Goal: Communication & Community: Answer question/provide support

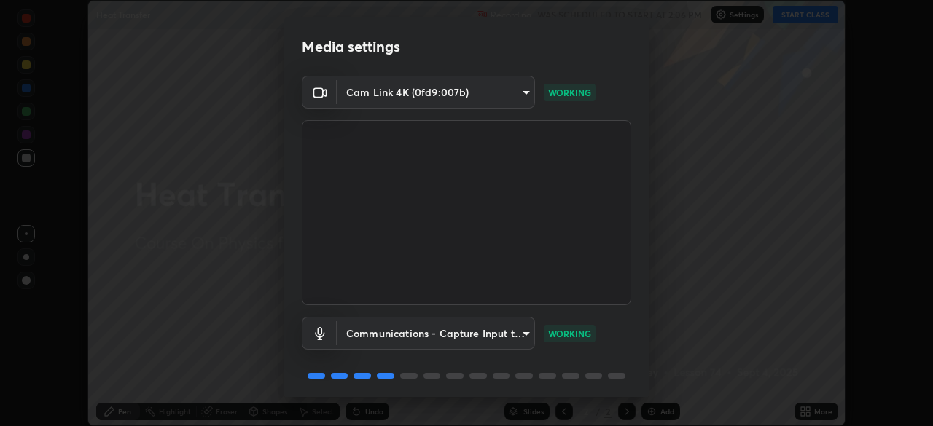
scroll to position [52, 0]
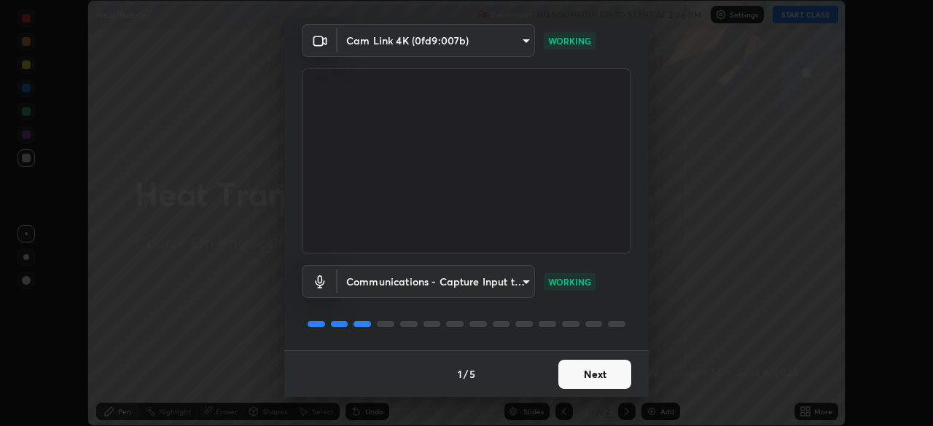
click at [597, 380] on button "Next" at bounding box center [594, 374] width 73 height 29
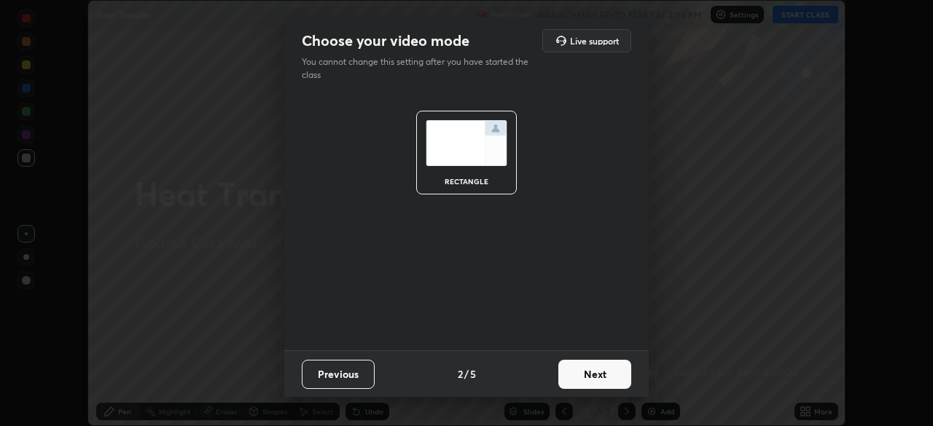
click at [600, 378] on button "Next" at bounding box center [594, 374] width 73 height 29
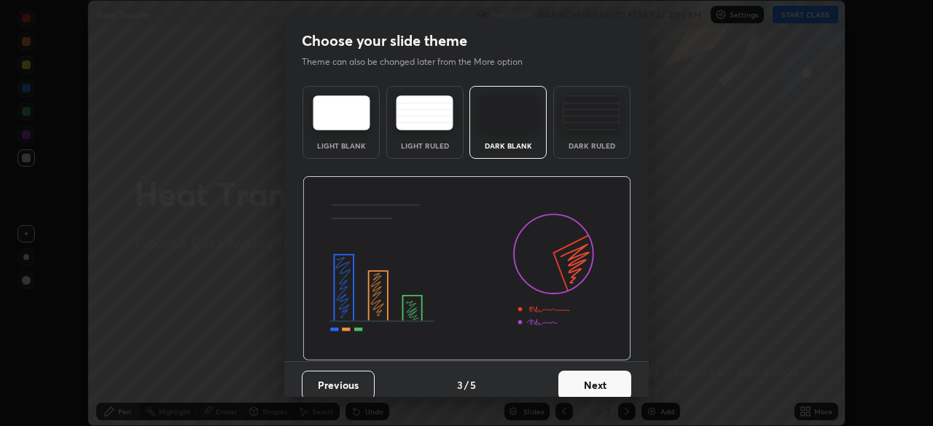
click at [607, 384] on button "Next" at bounding box center [594, 385] width 73 height 29
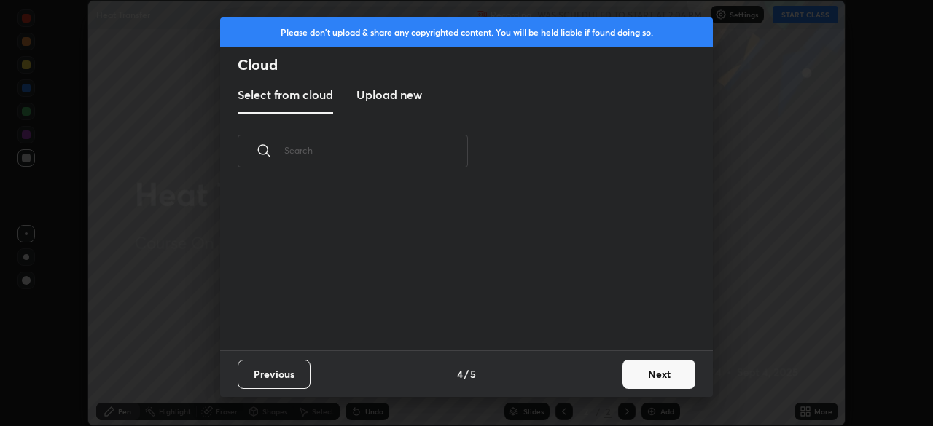
click at [640, 376] on button "Next" at bounding box center [658, 374] width 73 height 29
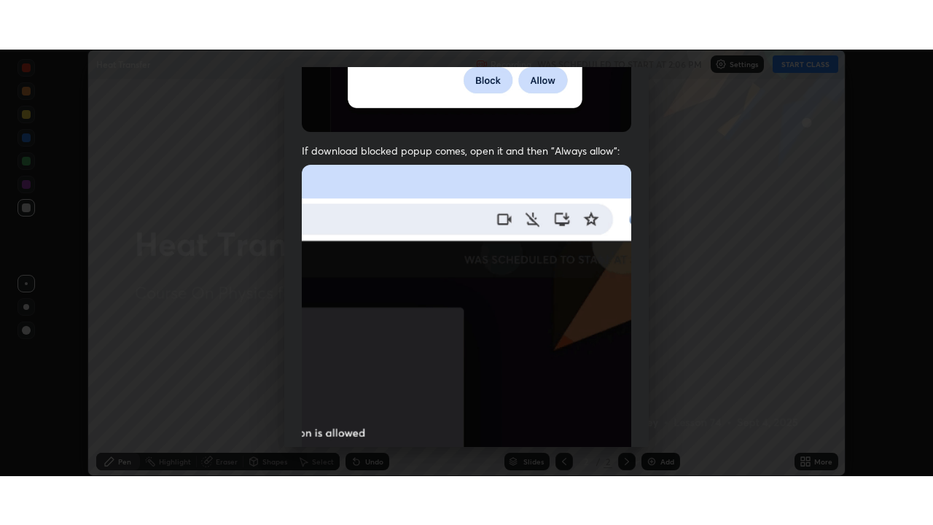
scroll to position [349, 0]
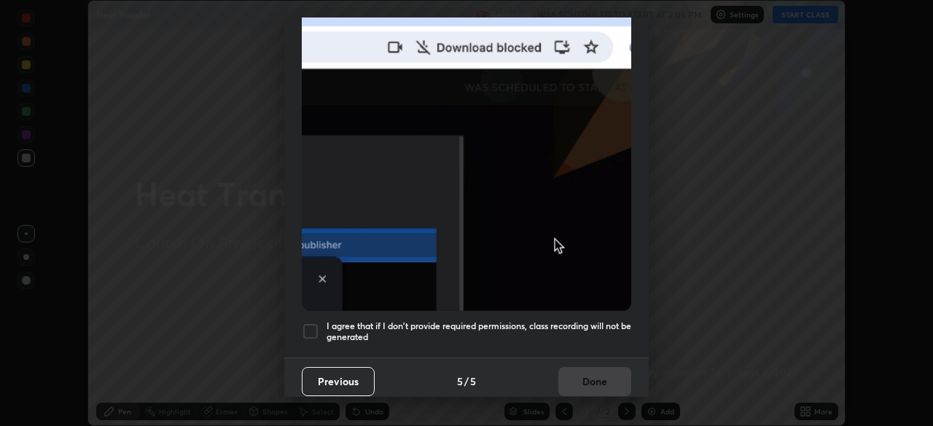
click at [316, 323] on div at bounding box center [310, 331] width 17 height 17
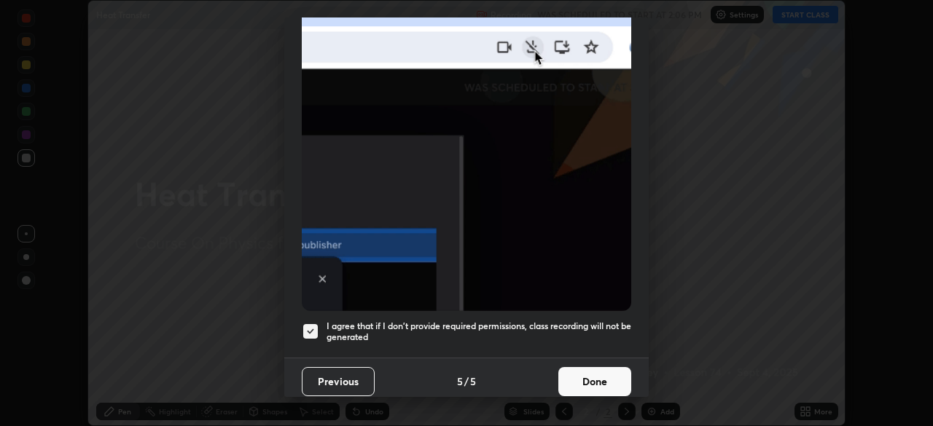
click at [596, 384] on button "Done" at bounding box center [594, 381] width 73 height 29
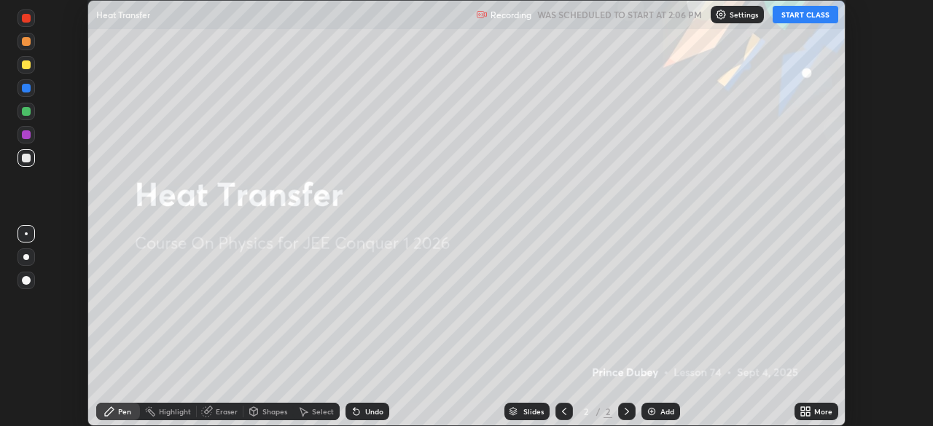
click at [801, 18] on button "START CLASS" at bounding box center [805, 14] width 66 height 17
click at [807, 411] on icon at bounding box center [805, 412] width 12 height 12
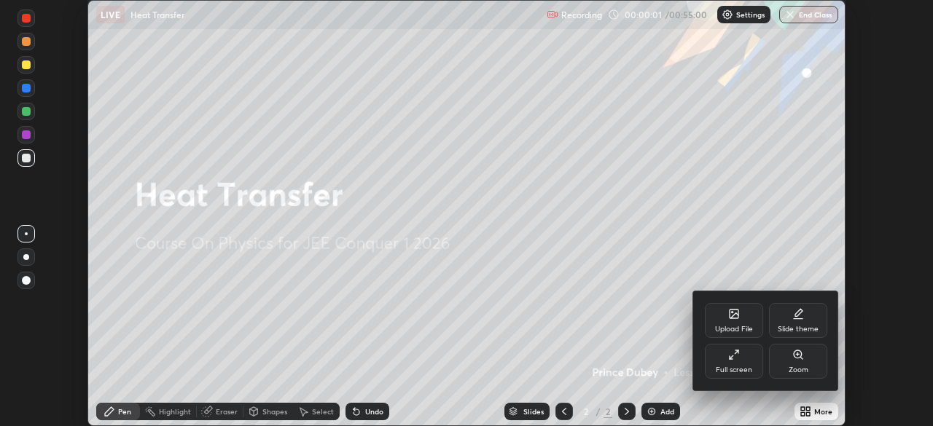
click at [738, 359] on icon at bounding box center [734, 355] width 12 height 12
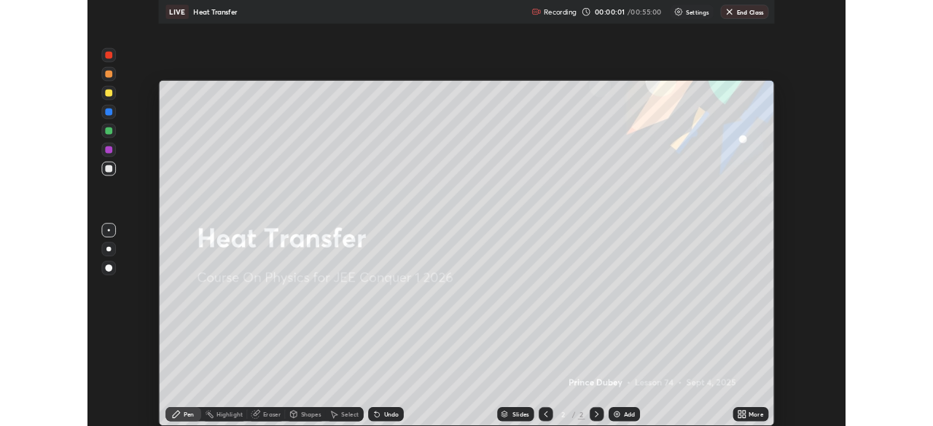
scroll to position [525, 933]
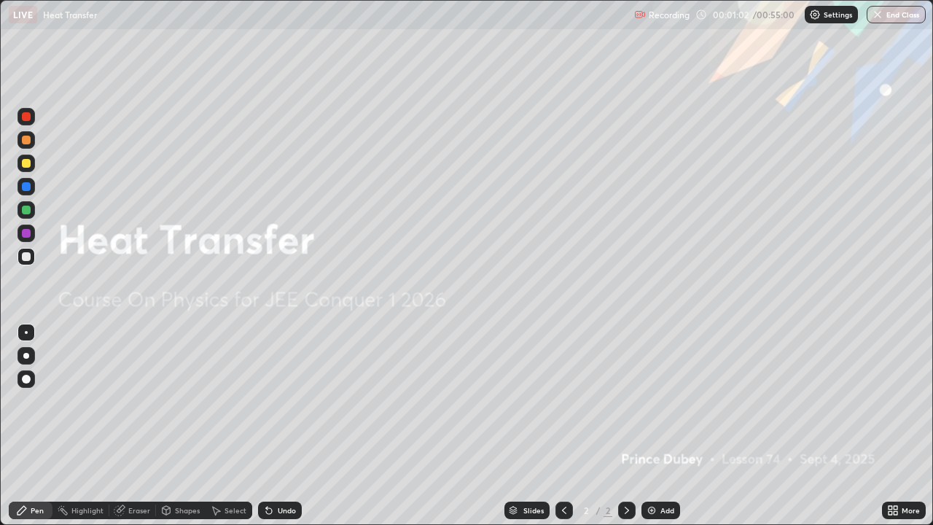
click at [663, 426] on div "Add" at bounding box center [667, 509] width 14 height 7
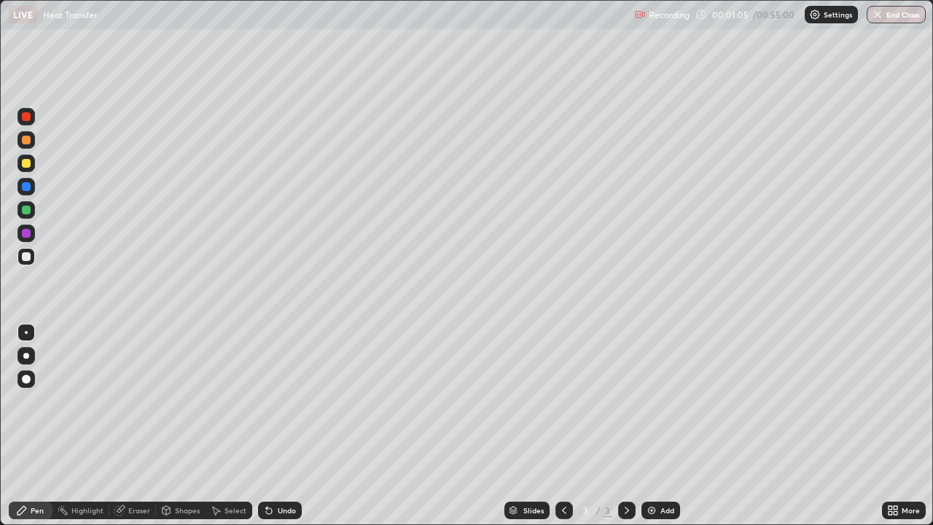
click at [26, 257] on div at bounding box center [26, 256] width 9 height 9
click at [189, 426] on div "Shapes" at bounding box center [187, 509] width 25 height 7
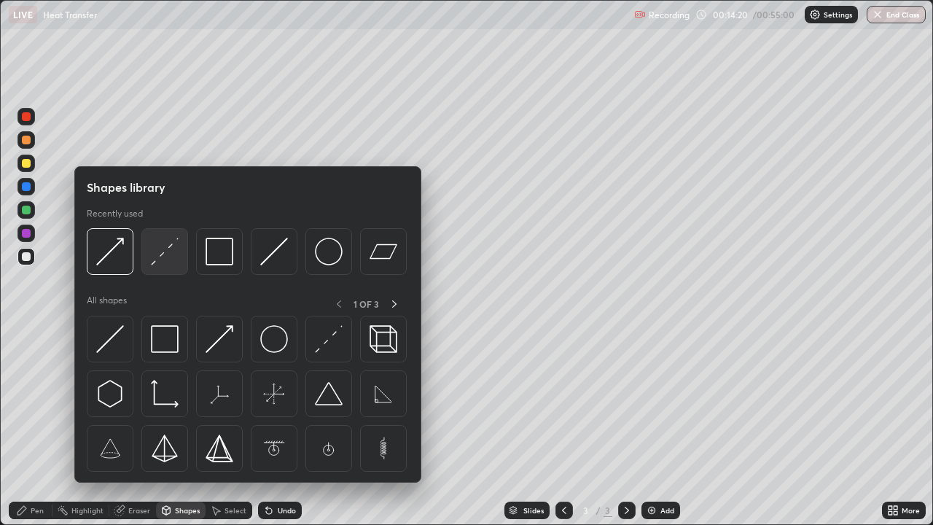
click at [161, 263] on img at bounding box center [165, 252] width 28 height 28
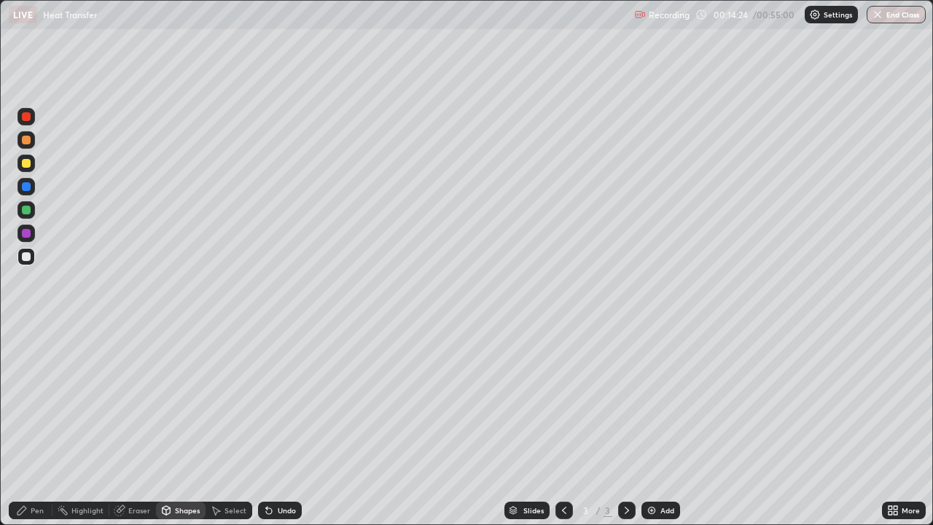
click at [32, 426] on div "Pen" at bounding box center [37, 509] width 13 height 7
click at [190, 426] on div "Shapes" at bounding box center [187, 509] width 25 height 7
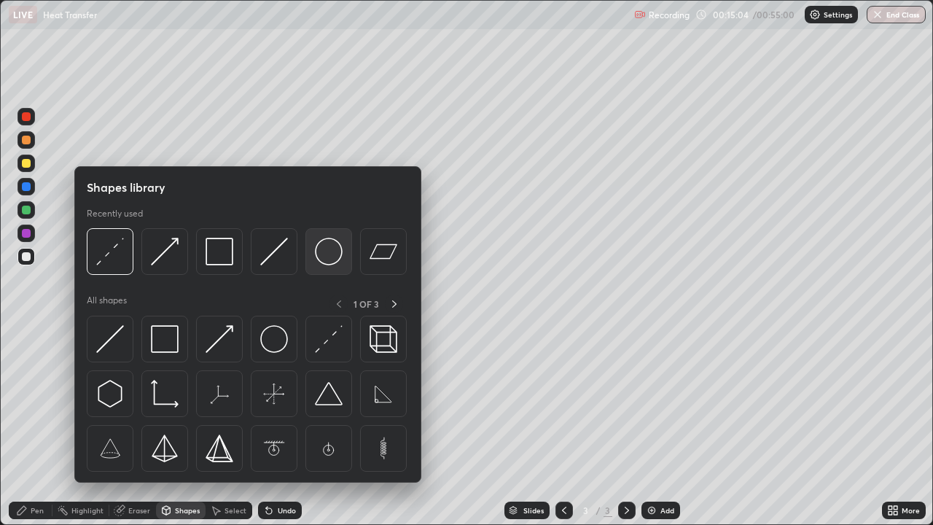
click at [334, 257] on img at bounding box center [329, 252] width 28 height 28
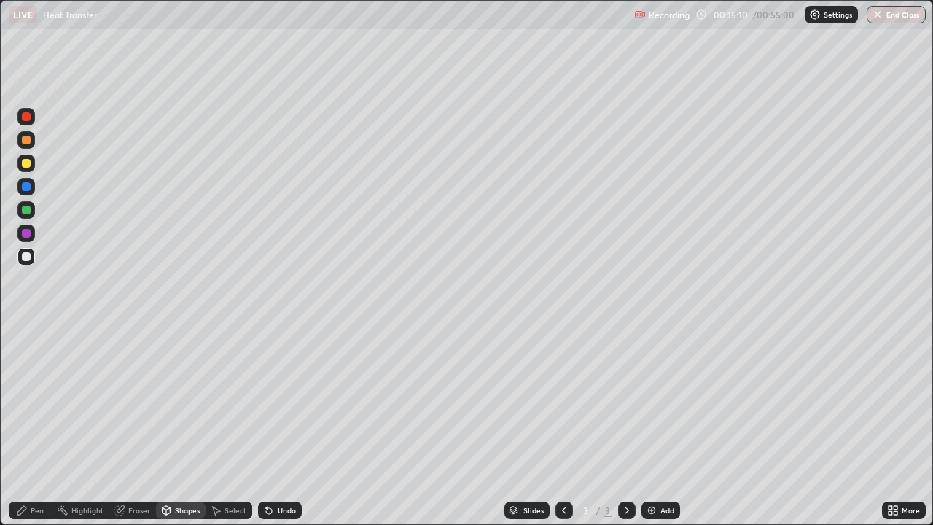
click at [38, 426] on div "Pen" at bounding box center [37, 509] width 13 height 7
click at [270, 426] on icon at bounding box center [269, 510] width 12 height 12
click at [269, 426] on icon at bounding box center [269, 510] width 12 height 12
click at [270, 426] on icon at bounding box center [269, 510] width 12 height 12
click at [268, 426] on icon at bounding box center [269, 510] width 12 height 12
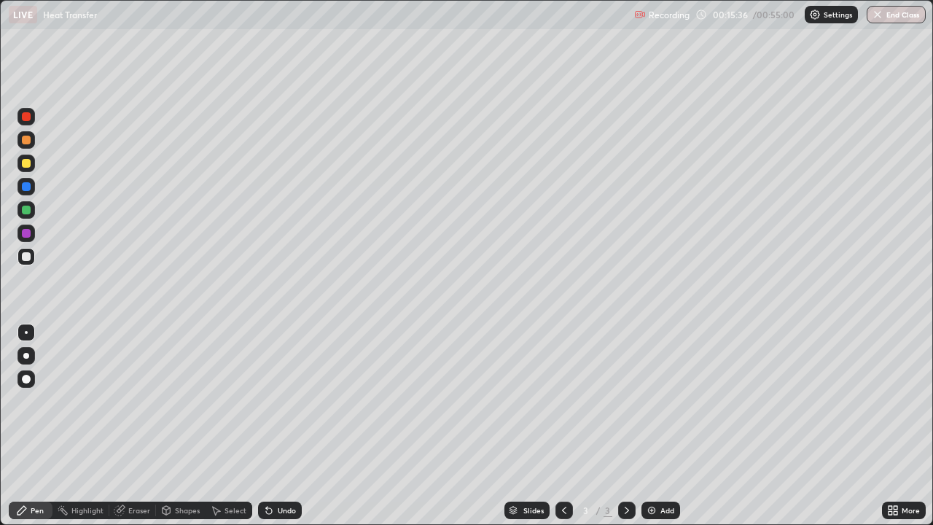
click at [267, 426] on icon at bounding box center [269, 511] width 6 height 6
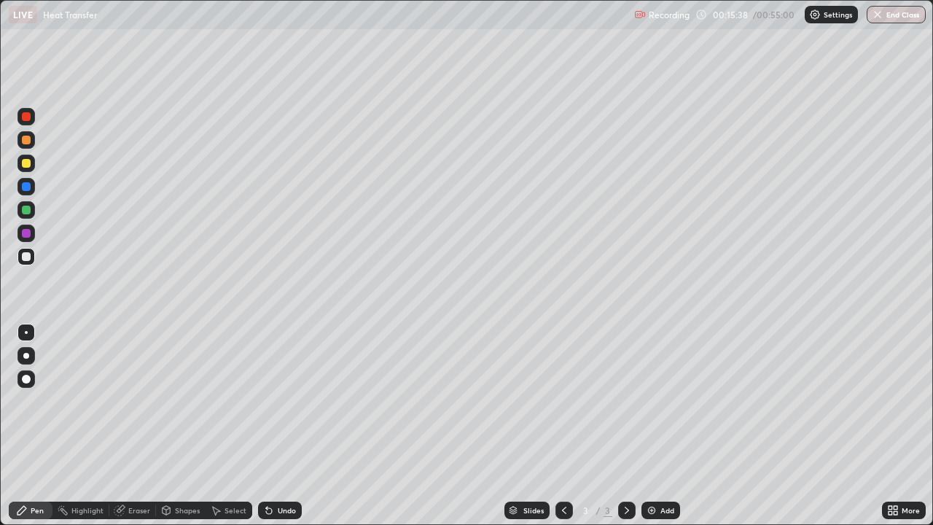
click at [267, 426] on icon at bounding box center [269, 511] width 6 height 6
click at [890, 426] on icon at bounding box center [890, 513] width 4 height 4
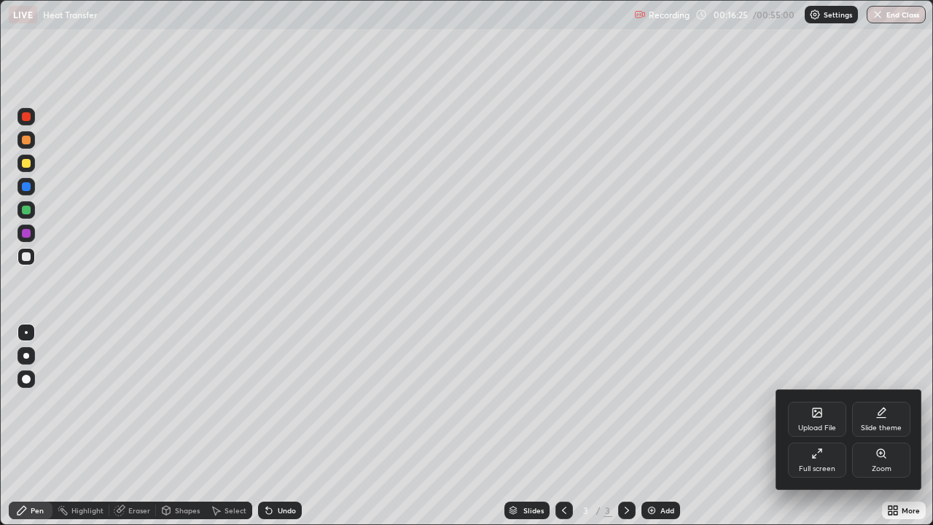
click at [815, 426] on div "Full screen" at bounding box center [817, 468] width 36 height 7
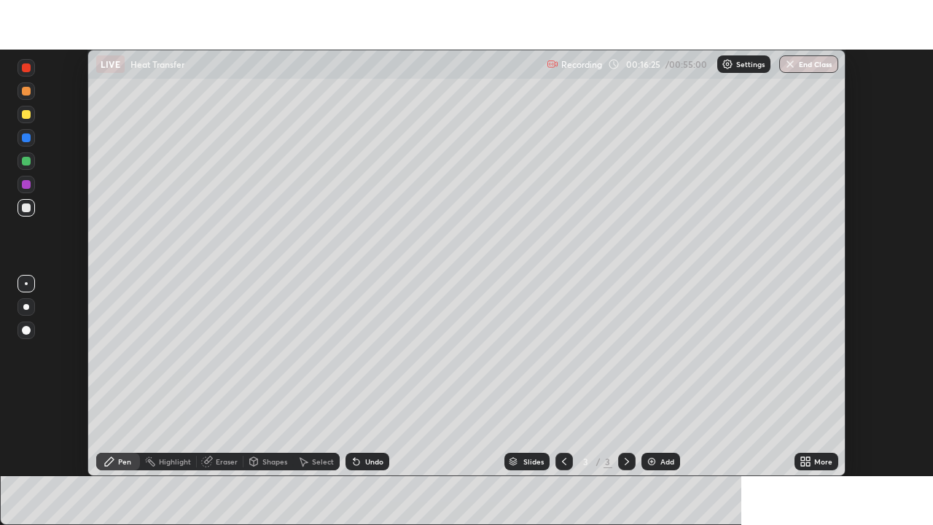
scroll to position [72439, 71932]
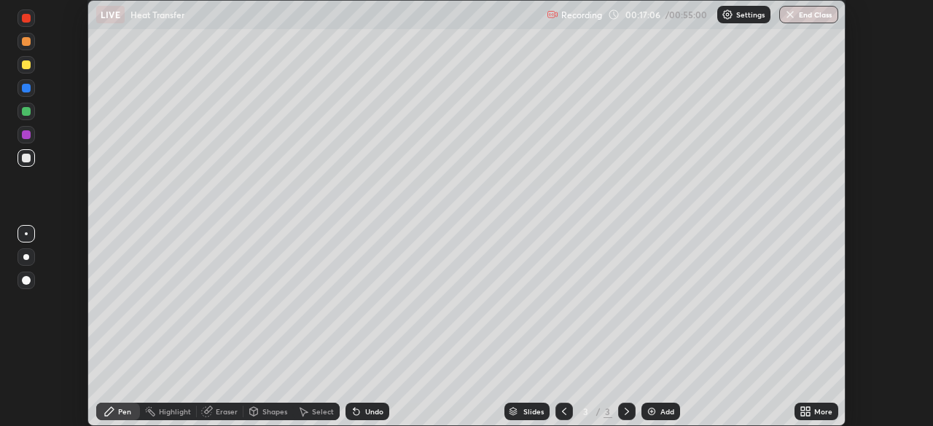
click at [807, 409] on icon at bounding box center [808, 409] width 4 height 4
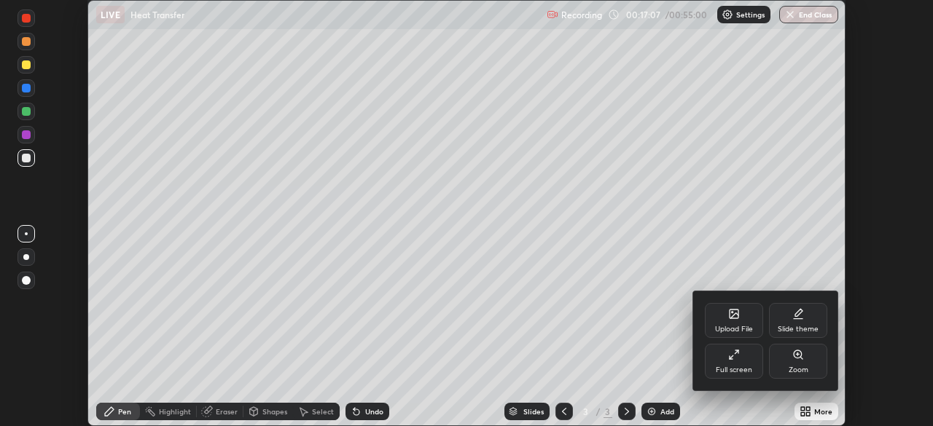
click at [739, 367] on div "Full screen" at bounding box center [734, 370] width 36 height 7
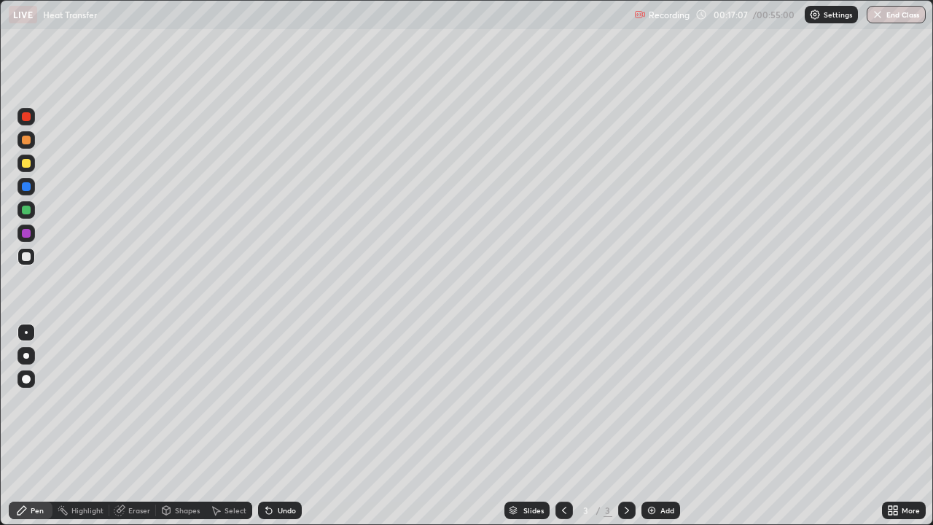
scroll to position [525, 933]
click at [281, 426] on div "Undo" at bounding box center [287, 509] width 18 height 7
click at [278, 426] on div "Undo" at bounding box center [287, 509] width 18 height 7
click at [279, 426] on div "Undo" at bounding box center [287, 509] width 18 height 7
click at [273, 426] on div "Undo" at bounding box center [280, 509] width 44 height 17
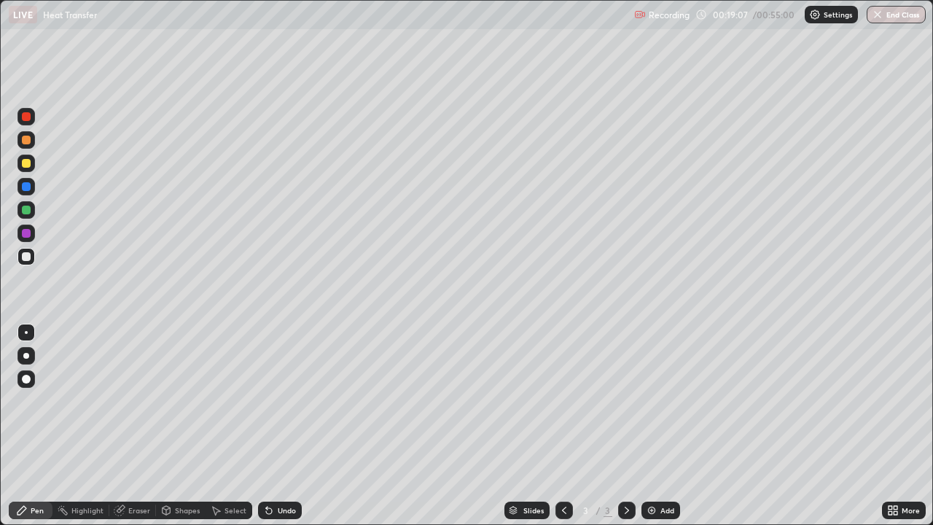
click at [273, 426] on div "Undo" at bounding box center [280, 509] width 44 height 17
click at [272, 426] on icon at bounding box center [269, 510] width 12 height 12
click at [140, 426] on div "Eraser" at bounding box center [139, 509] width 22 height 7
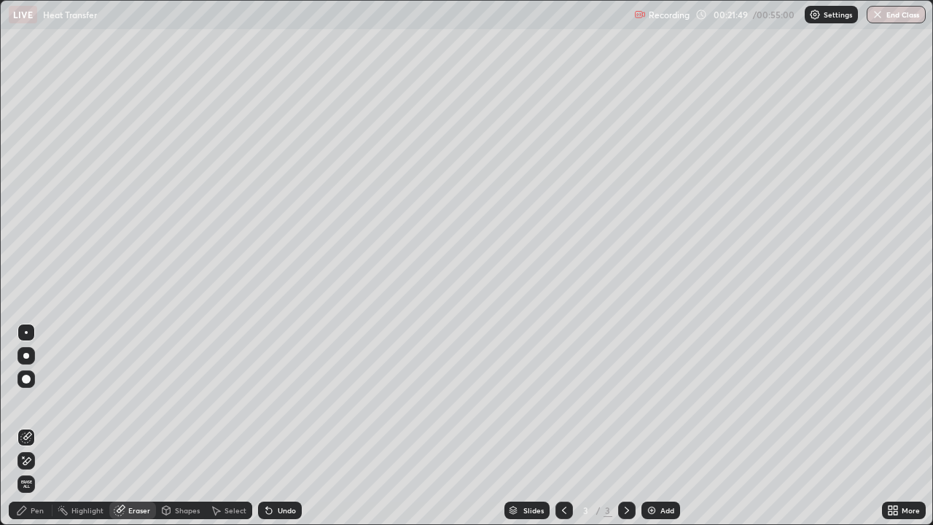
click at [28, 426] on icon at bounding box center [26, 461] width 12 height 12
click at [26, 426] on icon at bounding box center [22, 510] width 12 height 12
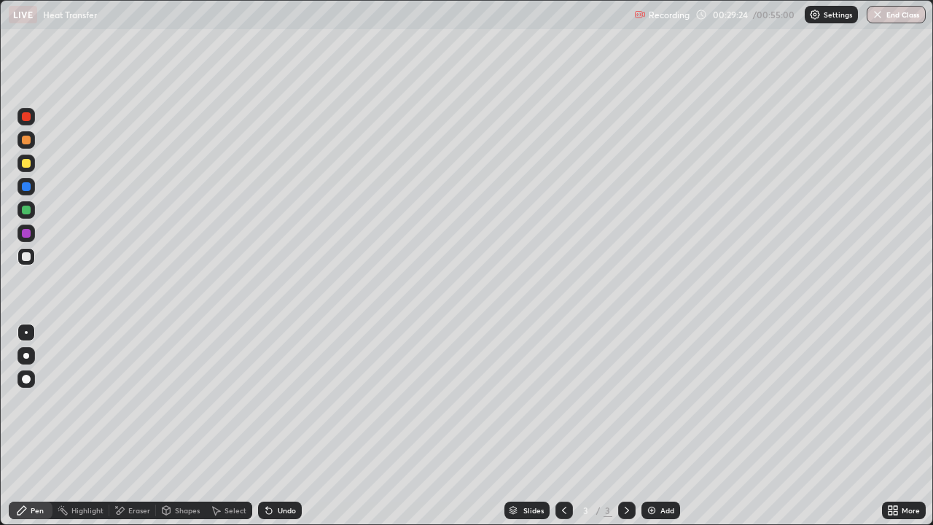
click at [653, 426] on img at bounding box center [652, 510] width 12 height 12
click at [24, 256] on div at bounding box center [26, 256] width 9 height 9
click at [134, 426] on div "Eraser" at bounding box center [139, 509] width 22 height 7
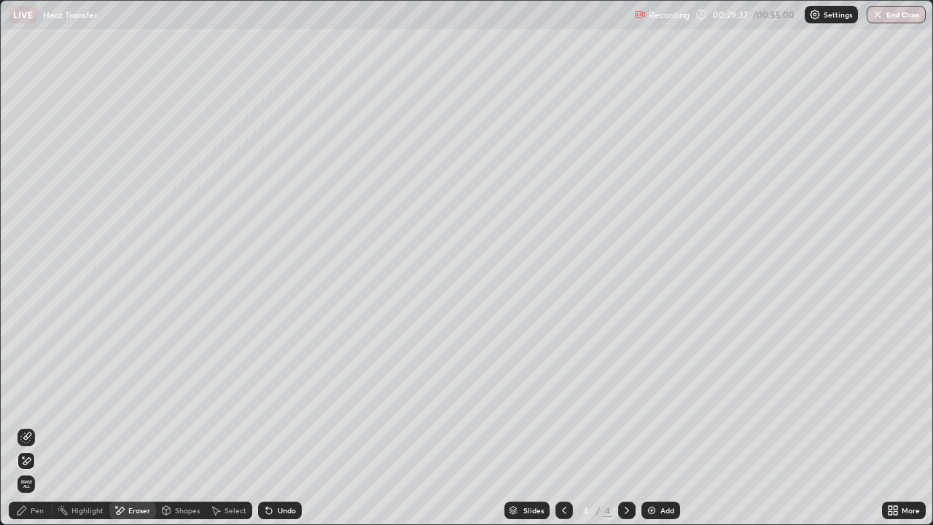
click at [176, 426] on div "Shapes" at bounding box center [187, 509] width 25 height 7
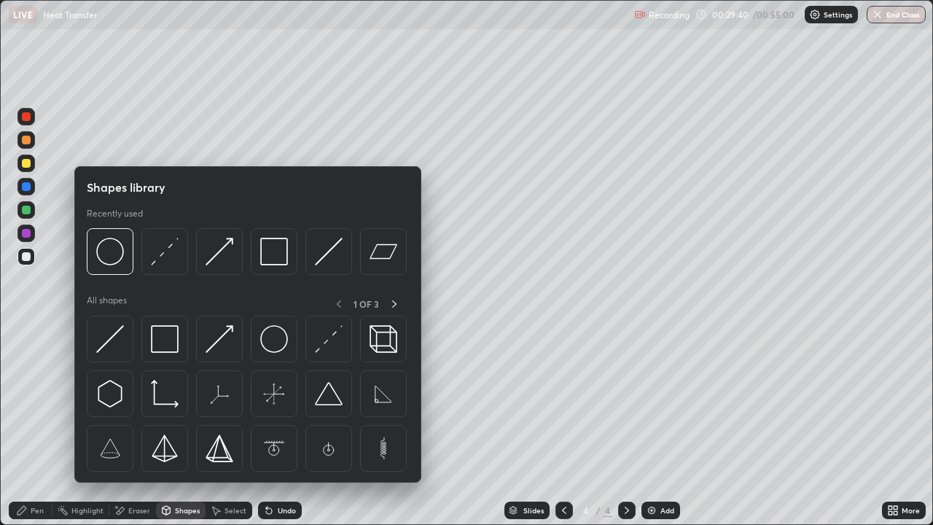
click at [33, 426] on div "Pen" at bounding box center [31, 509] width 44 height 17
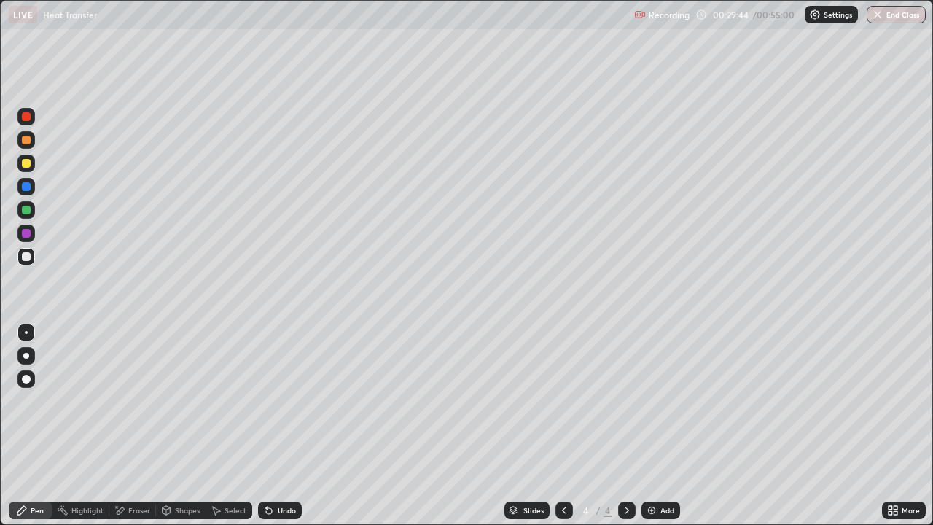
click at [270, 426] on icon at bounding box center [269, 510] width 12 height 12
click at [170, 426] on icon at bounding box center [166, 510] width 12 height 12
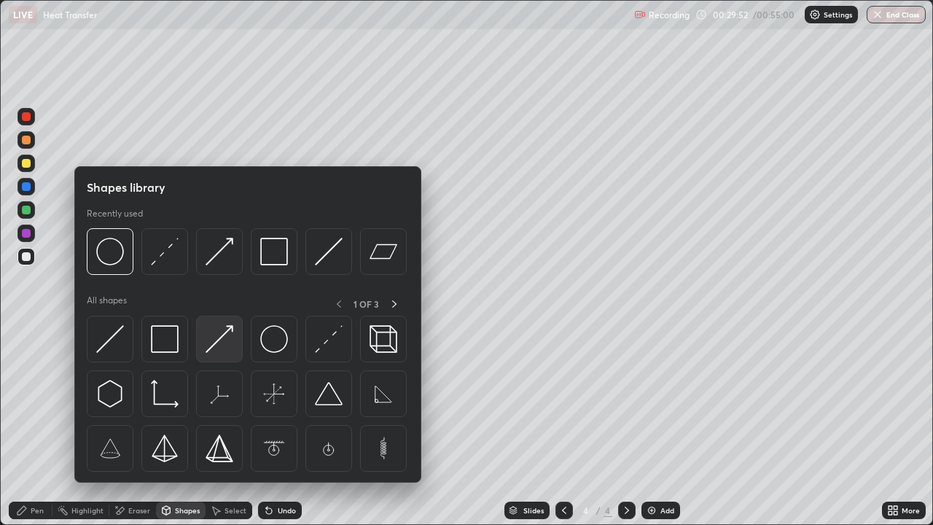
click at [221, 340] on img at bounding box center [219, 339] width 28 height 28
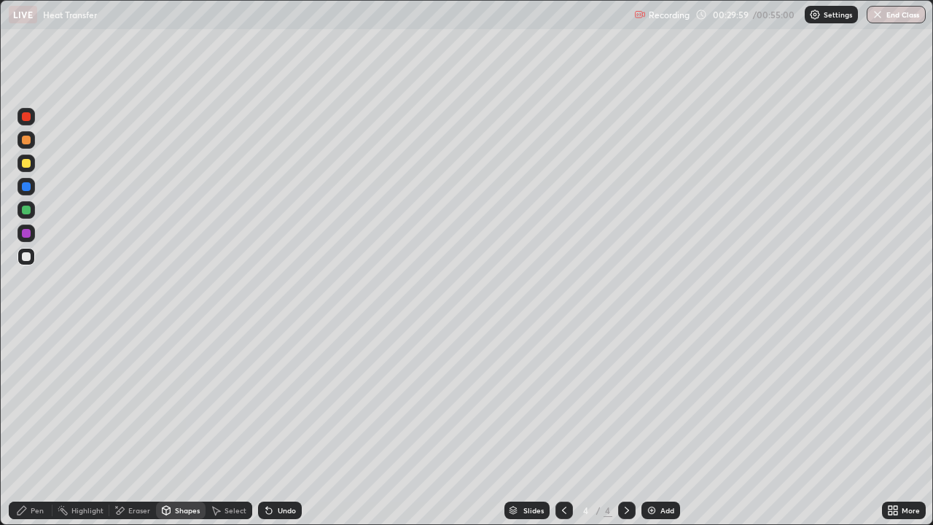
click at [174, 426] on div "Shapes" at bounding box center [181, 509] width 50 height 17
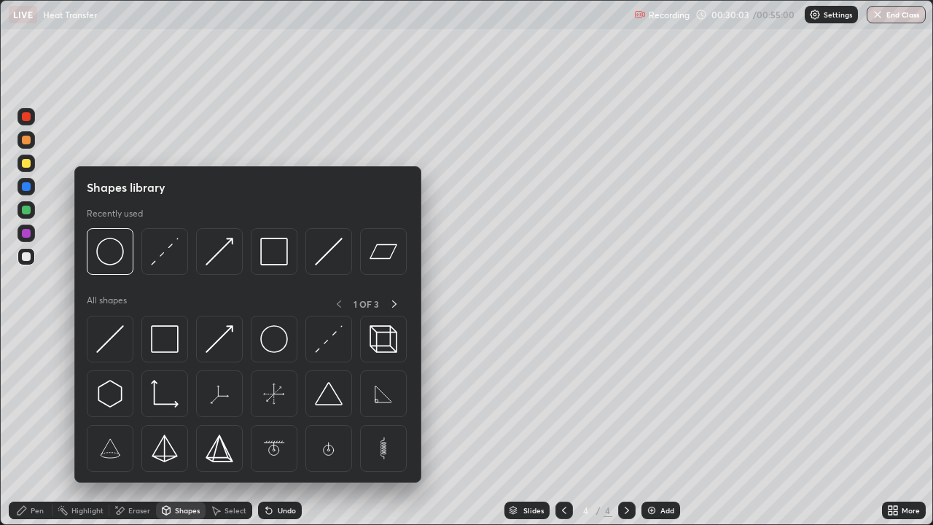
click at [24, 165] on div at bounding box center [26, 163] width 9 height 9
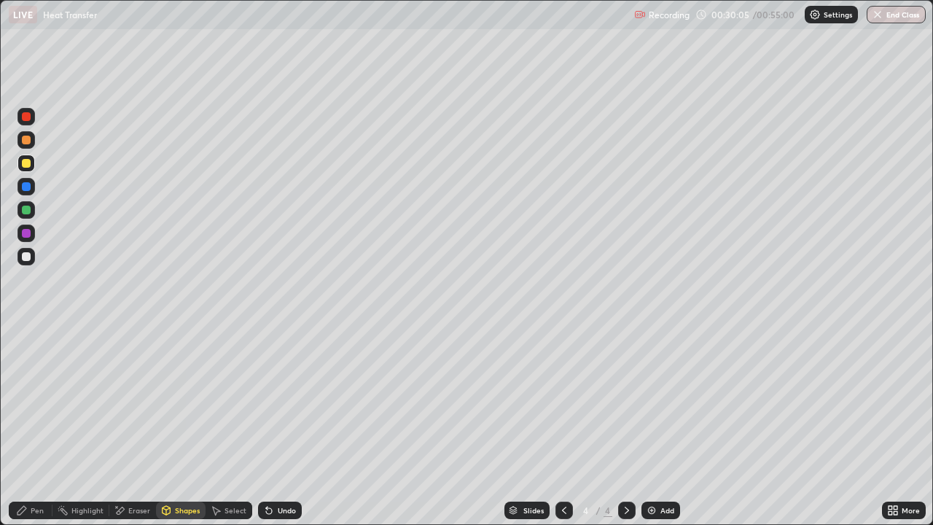
click at [283, 426] on div "Undo" at bounding box center [280, 509] width 44 height 17
click at [20, 426] on icon at bounding box center [21, 510] width 9 height 9
click at [28, 164] on div at bounding box center [26, 163] width 9 height 9
click at [31, 426] on div "Pen" at bounding box center [37, 509] width 13 height 7
click at [275, 426] on div "Undo" at bounding box center [280, 509] width 44 height 17
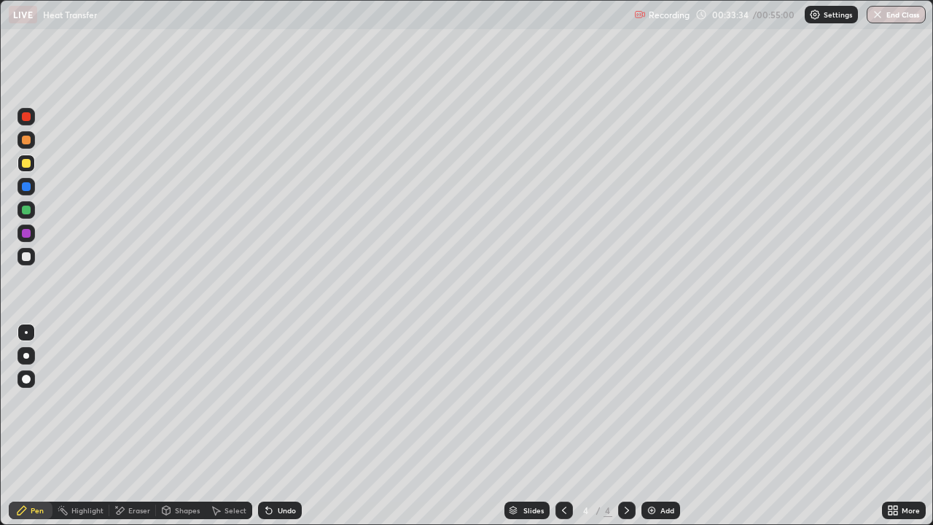
click at [275, 426] on div "Undo" at bounding box center [280, 509] width 44 height 17
click at [181, 426] on div "Shapes" at bounding box center [187, 509] width 25 height 7
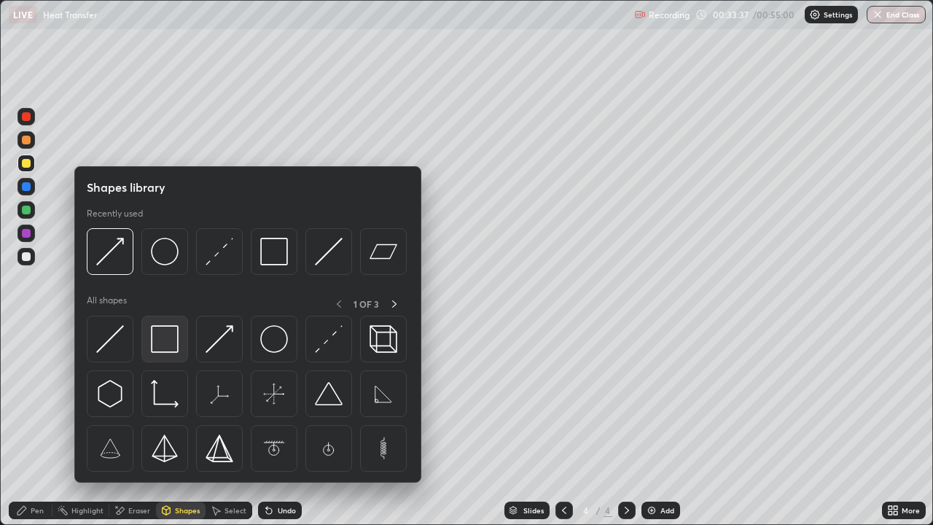
click at [162, 341] on img at bounding box center [165, 339] width 28 height 28
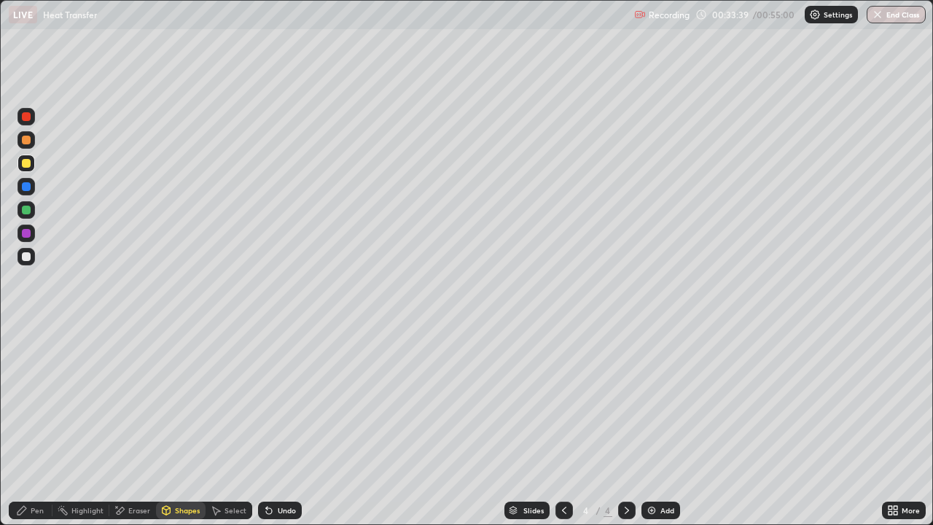
click at [282, 426] on div "Undo" at bounding box center [287, 509] width 18 height 7
click at [29, 426] on div "Pen" at bounding box center [31, 509] width 44 height 17
click at [26, 332] on div at bounding box center [26, 332] width 3 height 3
click at [227, 426] on div "Select" at bounding box center [228, 509] width 47 height 17
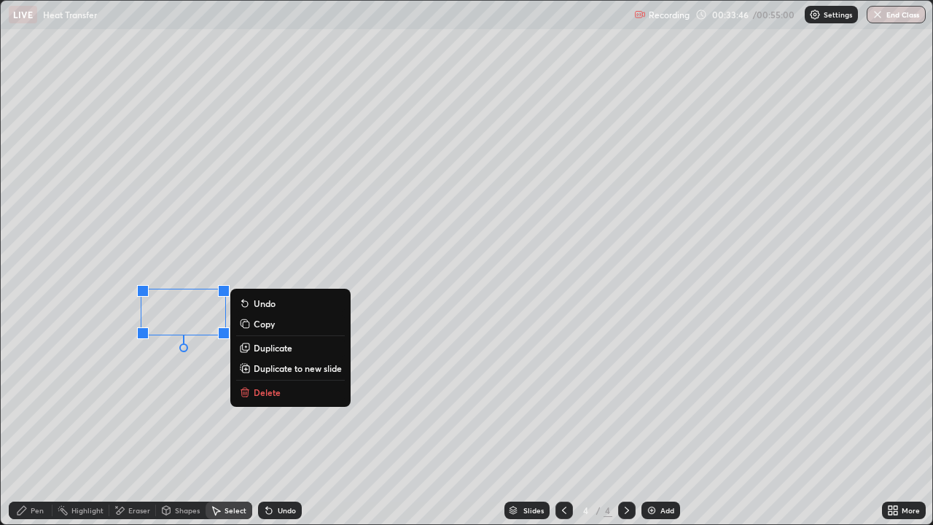
click at [270, 348] on p "Duplicate" at bounding box center [273, 348] width 39 height 12
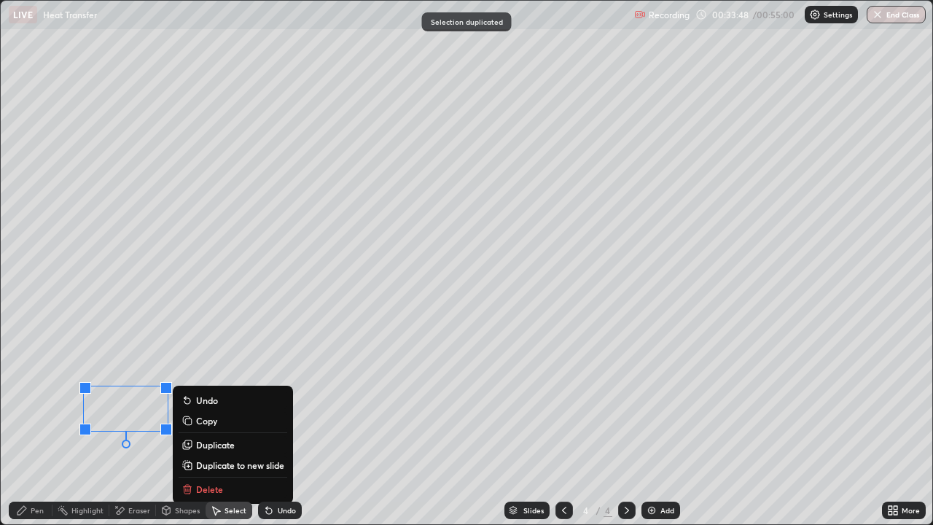
click at [36, 426] on div "Pen" at bounding box center [37, 509] width 13 height 7
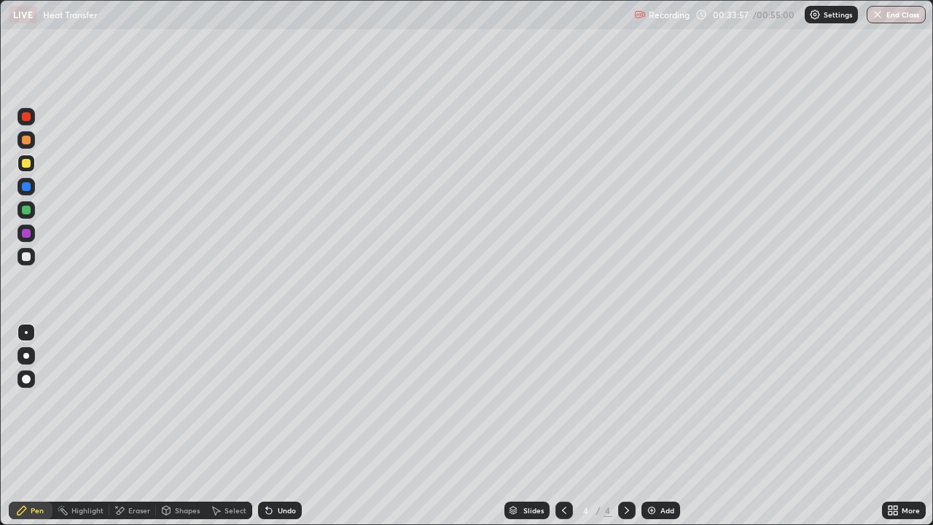
click at [278, 426] on div "Undo" at bounding box center [287, 509] width 18 height 7
click at [227, 426] on div "Select" at bounding box center [235, 509] width 22 height 7
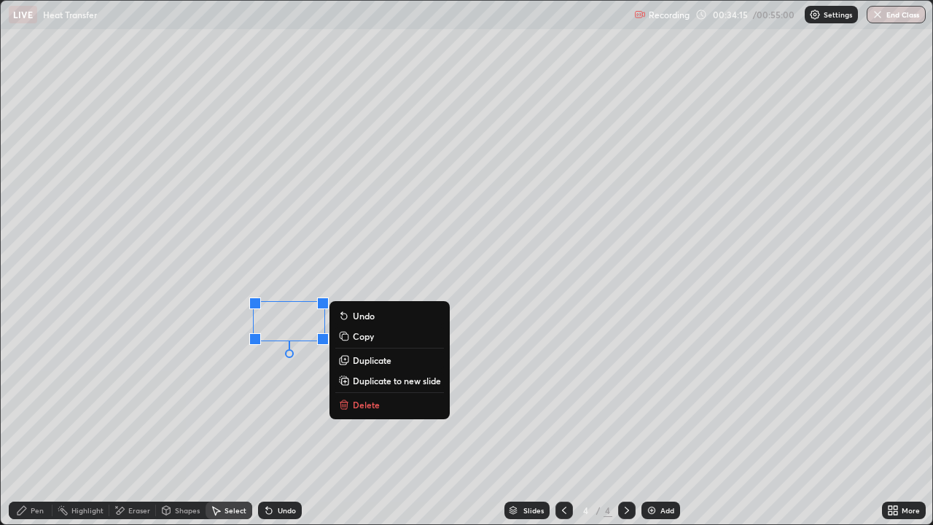
click at [367, 358] on p "Duplicate" at bounding box center [372, 360] width 39 height 12
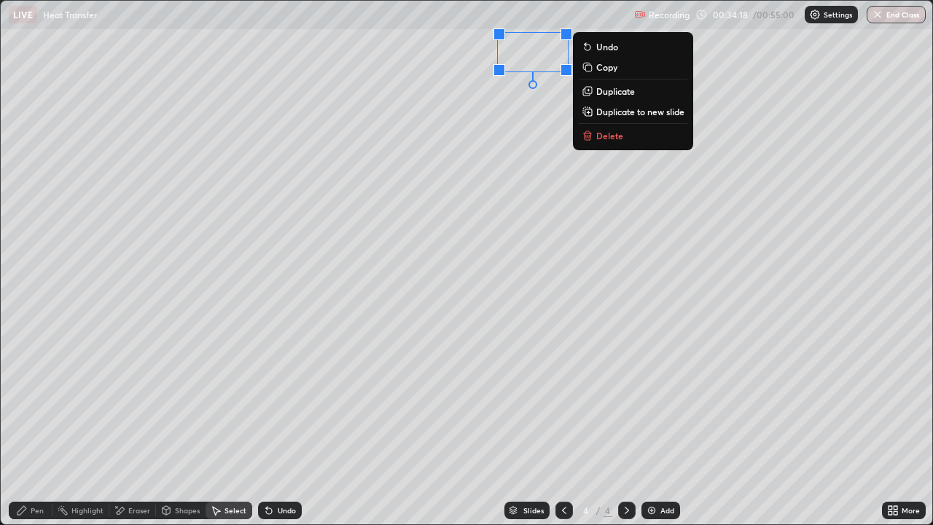
click at [519, 224] on div "0 ° Undo Copy Duplicate Duplicate to new slide Delete" at bounding box center [466, 262] width 931 height 523
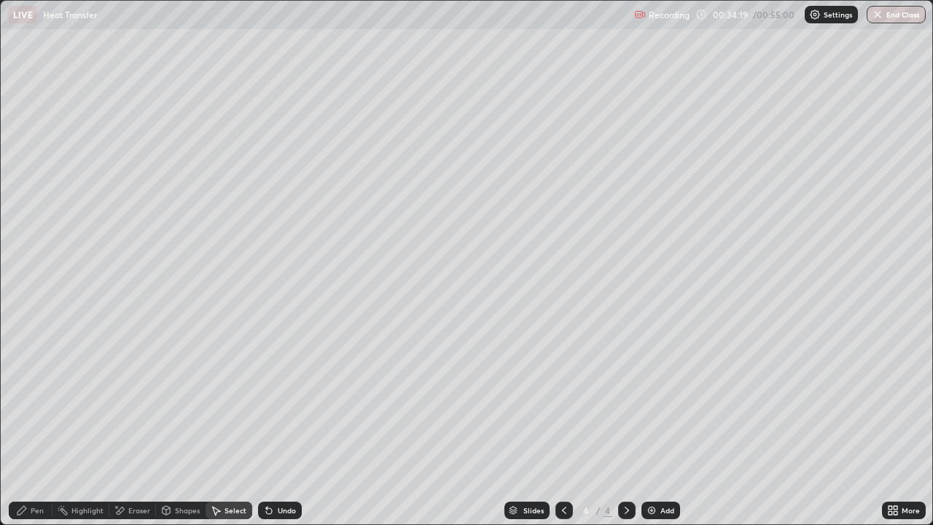
click at [39, 426] on div "Pen" at bounding box center [31, 509] width 44 height 17
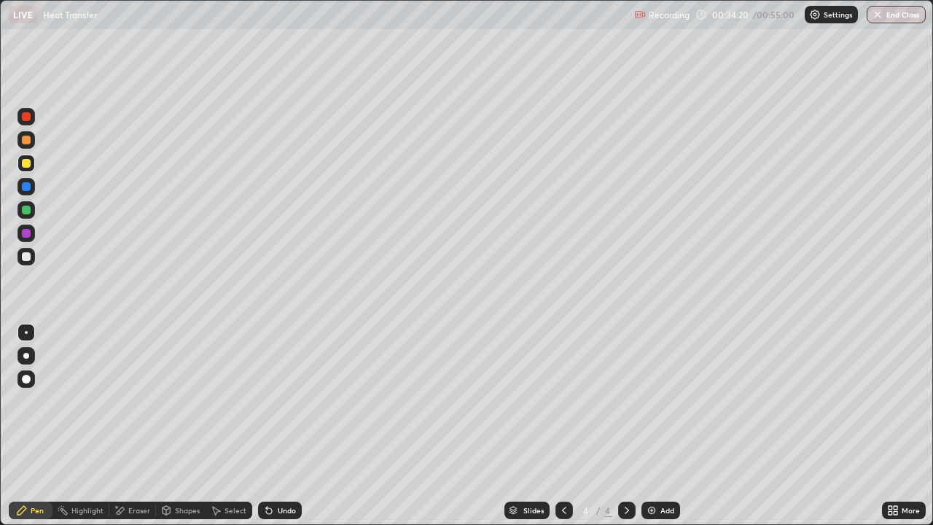
click at [26, 332] on div at bounding box center [26, 332] width 3 height 3
click at [273, 426] on div "Undo" at bounding box center [280, 509] width 44 height 17
click at [187, 426] on div "Shapes" at bounding box center [187, 509] width 25 height 7
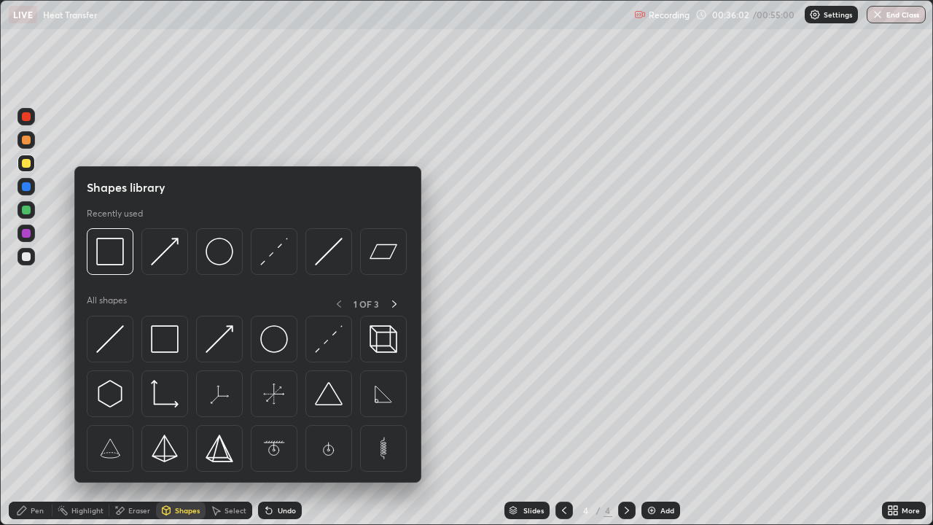
click at [234, 426] on div "Select" at bounding box center [235, 509] width 22 height 7
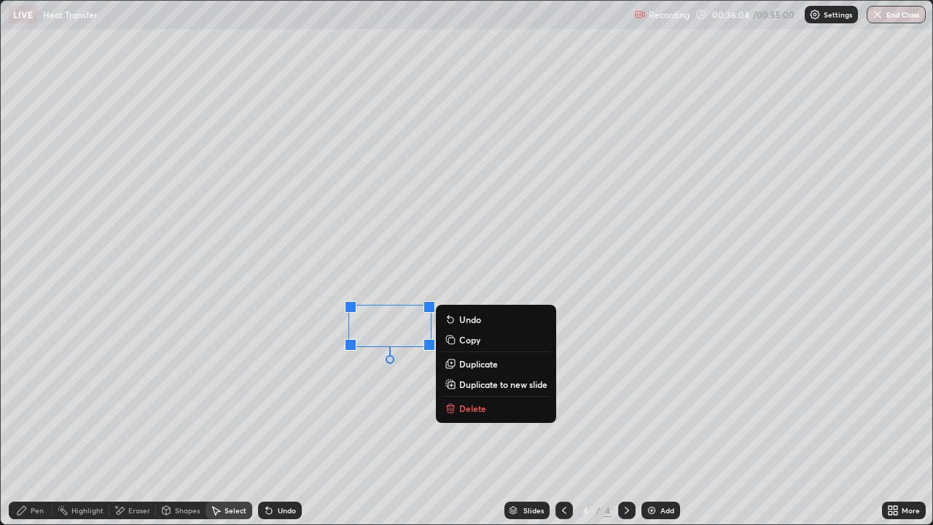
click at [479, 365] on p "Duplicate" at bounding box center [478, 364] width 39 height 12
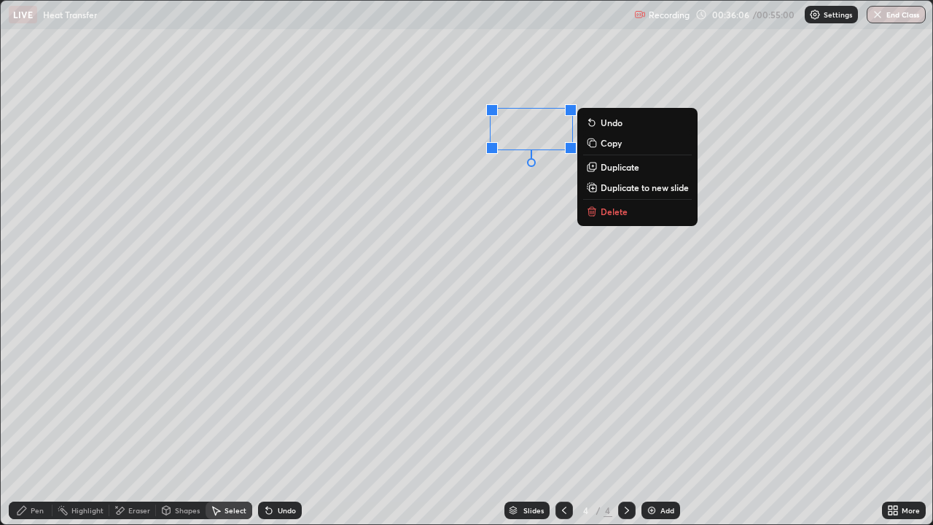
click at [516, 290] on div "0 ° Undo Copy Duplicate Duplicate to new slide Delete" at bounding box center [466, 262] width 931 height 523
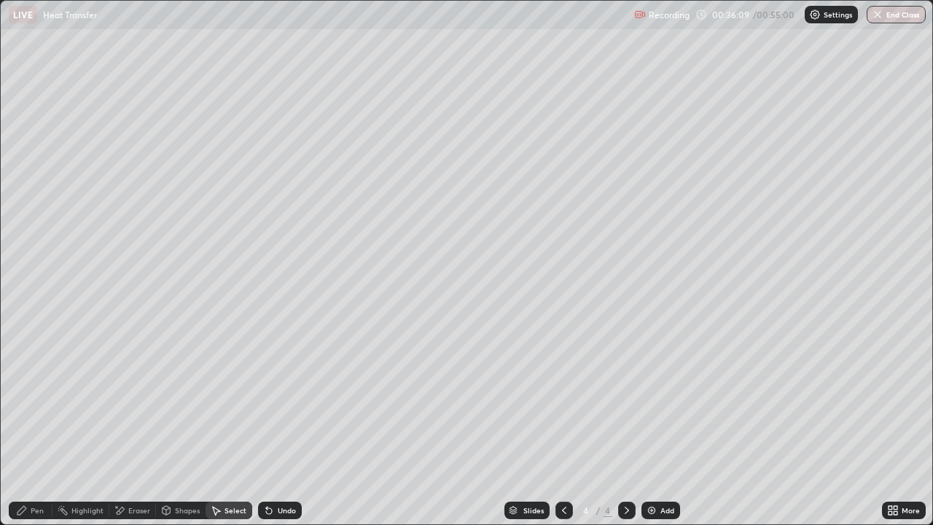
click at [34, 426] on div "Pen" at bounding box center [37, 509] width 13 height 7
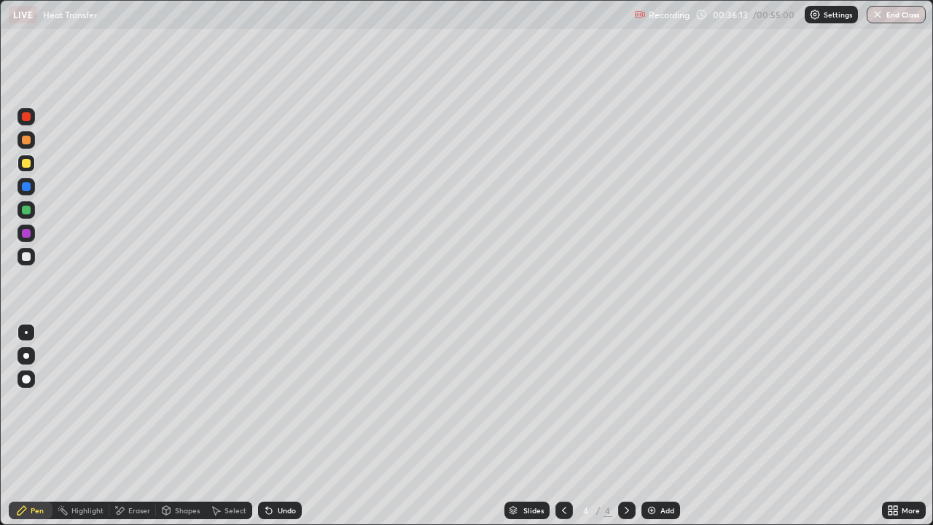
click at [290, 426] on div "Undo" at bounding box center [287, 509] width 18 height 7
click at [288, 426] on div "Undo" at bounding box center [280, 509] width 44 height 17
click at [289, 426] on div "Undo" at bounding box center [280, 509] width 44 height 17
click at [287, 426] on div "Undo" at bounding box center [287, 509] width 18 height 7
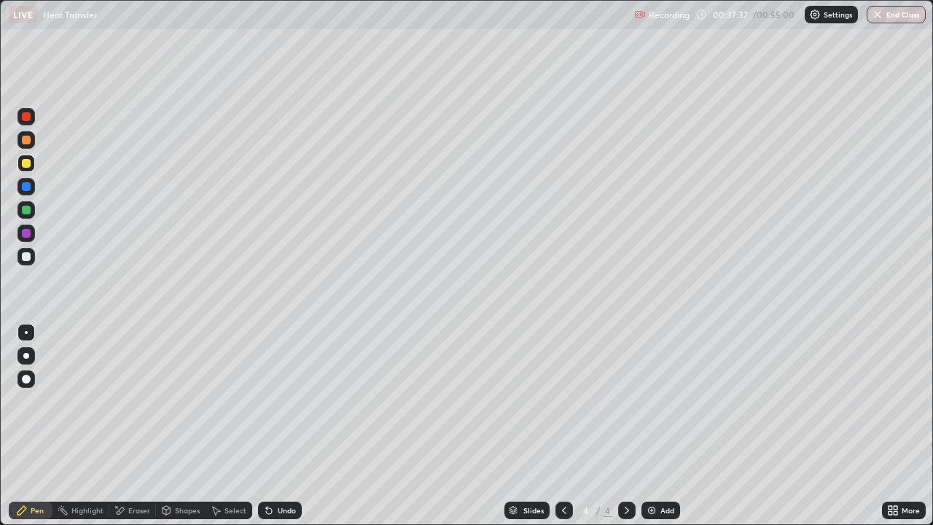
click at [275, 426] on div "Undo" at bounding box center [280, 509] width 44 height 17
click at [273, 426] on div "Undo" at bounding box center [280, 509] width 44 height 17
click at [267, 426] on icon at bounding box center [269, 511] width 6 height 6
click at [266, 426] on icon at bounding box center [269, 511] width 6 height 6
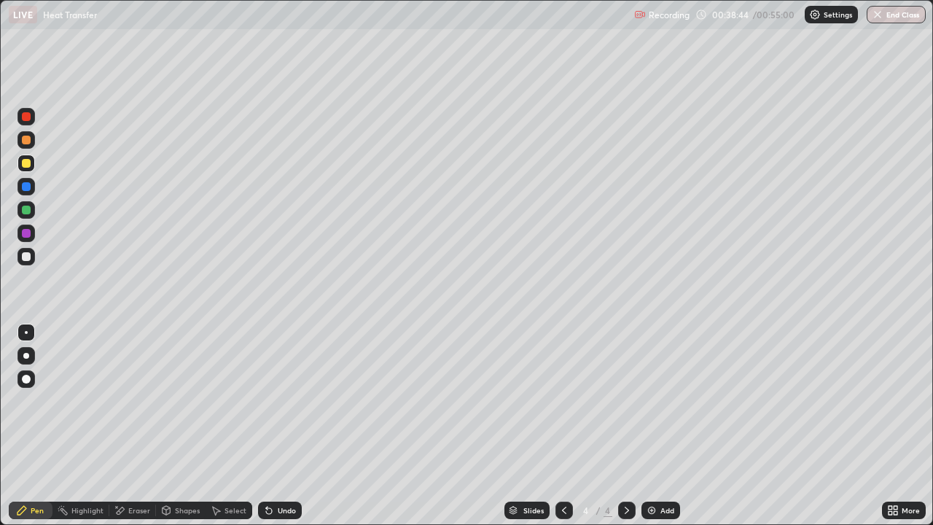
click at [177, 426] on div "Shapes" at bounding box center [187, 509] width 25 height 7
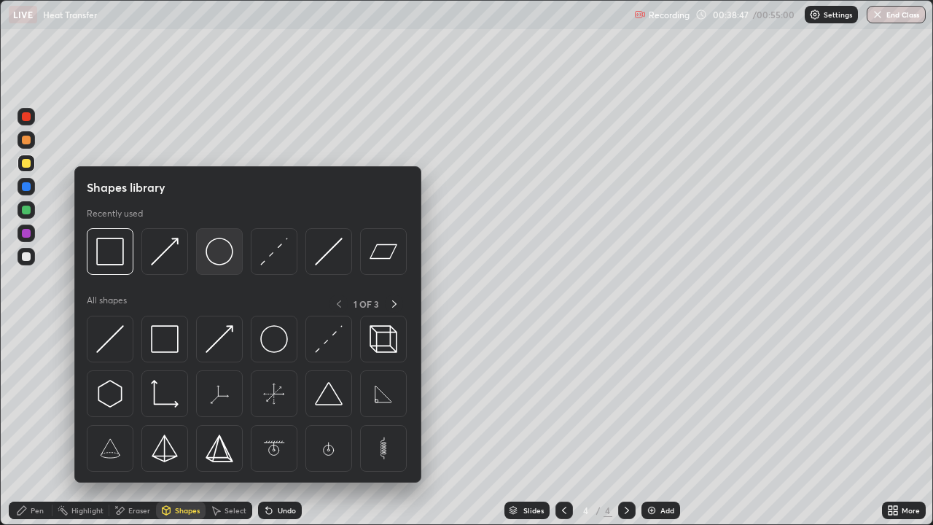
click at [221, 253] on img at bounding box center [219, 252] width 28 height 28
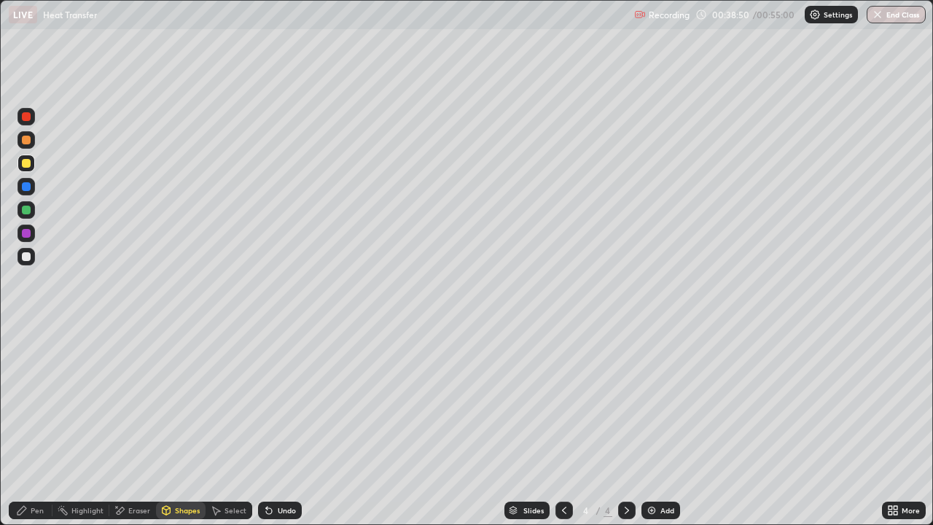
click at [178, 426] on div "Shapes" at bounding box center [187, 509] width 25 height 7
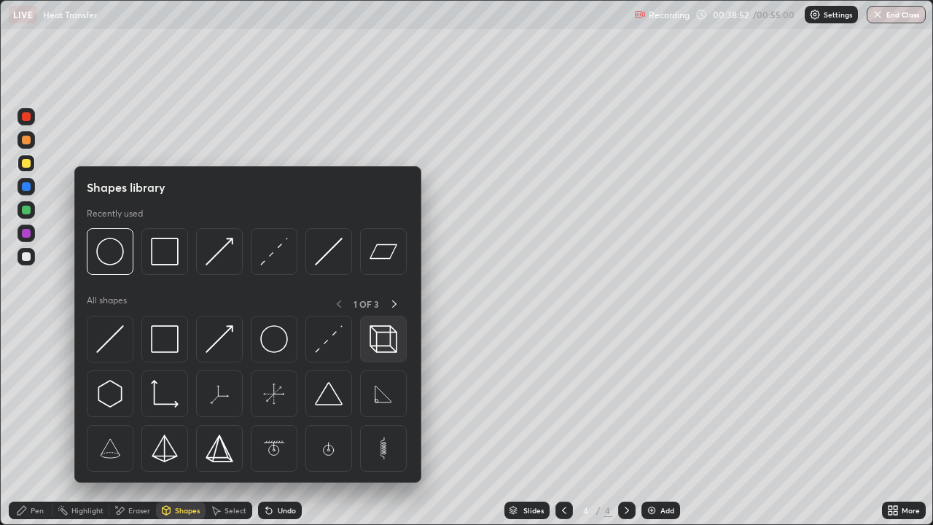
click at [385, 336] on img at bounding box center [383, 339] width 28 height 28
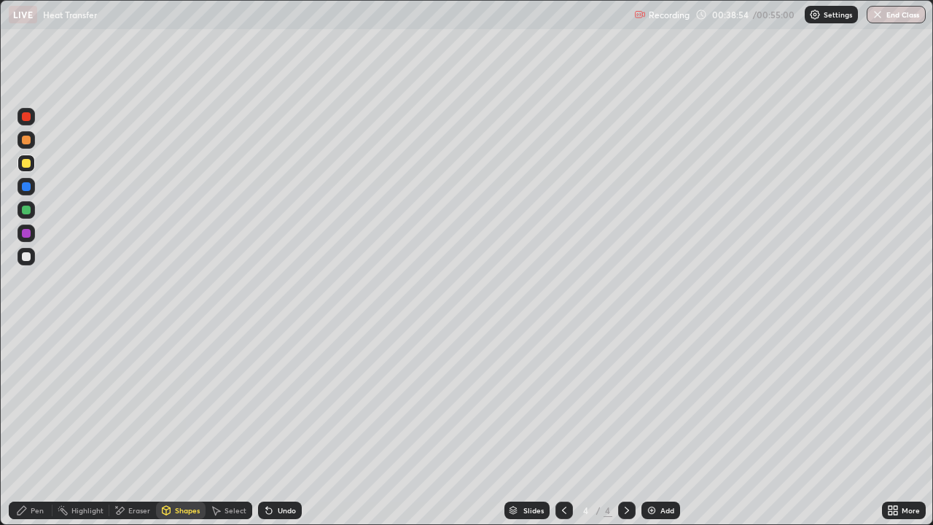
click at [29, 426] on div "Pen" at bounding box center [31, 509] width 44 height 17
click at [26, 332] on div at bounding box center [26, 332] width 3 height 3
click at [195, 426] on div "Shapes" at bounding box center [187, 509] width 25 height 7
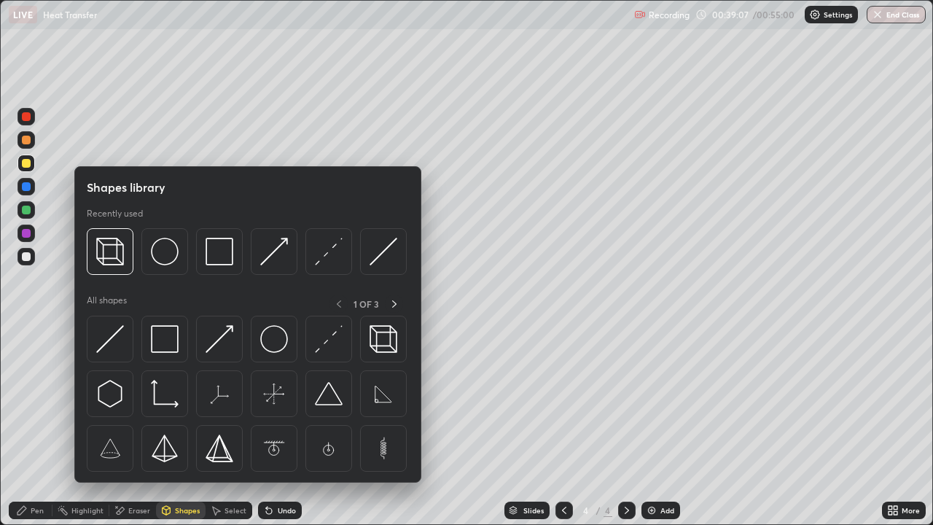
click at [40, 426] on div "Pen" at bounding box center [37, 509] width 13 height 7
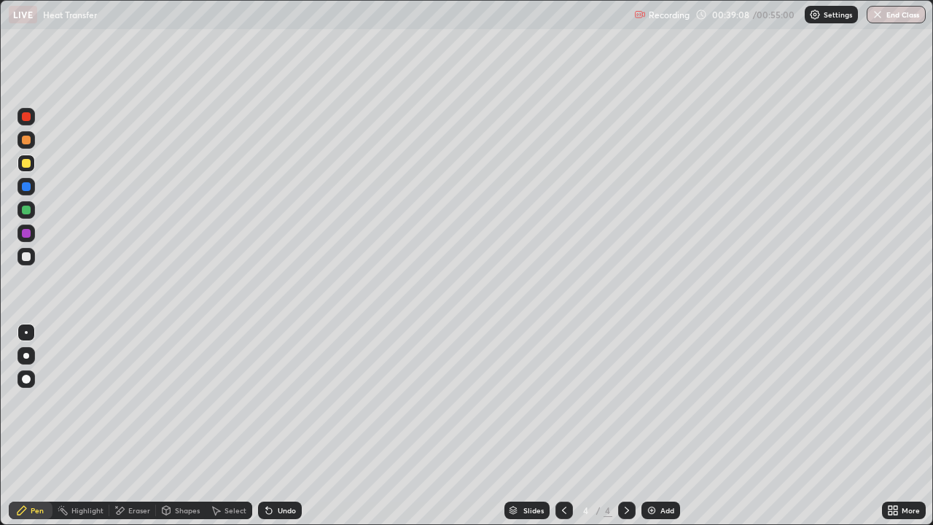
click at [29, 255] on div at bounding box center [26, 256] width 9 height 9
click at [295, 426] on div "Undo" at bounding box center [280, 509] width 44 height 17
click at [283, 426] on div "Undo" at bounding box center [287, 509] width 18 height 7
click at [280, 426] on div "Undo" at bounding box center [287, 509] width 18 height 7
click at [661, 426] on div "Add" at bounding box center [667, 509] width 14 height 7
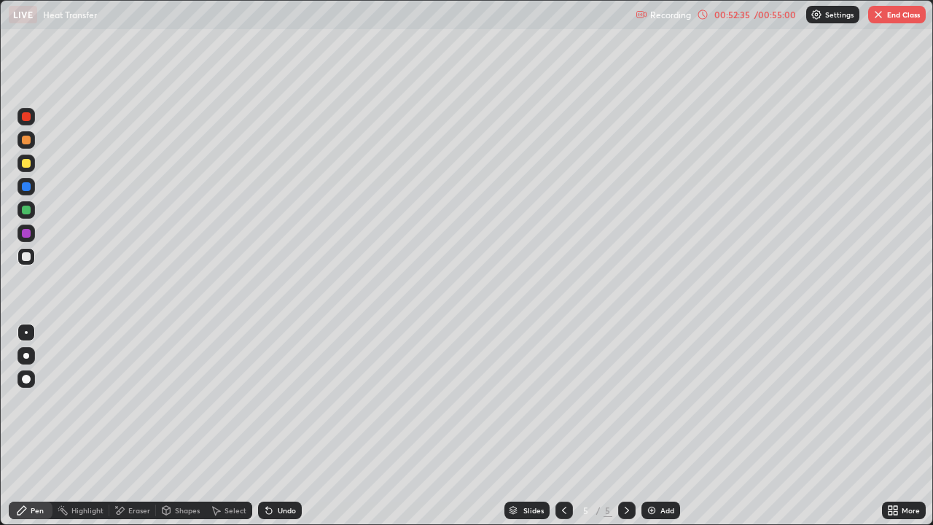
click at [24, 254] on div at bounding box center [26, 256] width 9 height 9
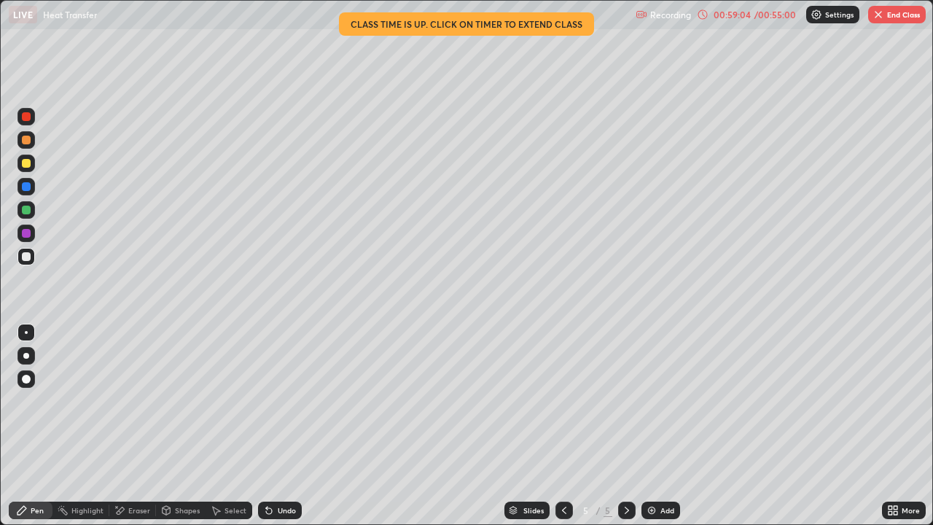
click at [890, 19] on button "End Class" at bounding box center [897, 14] width 58 height 17
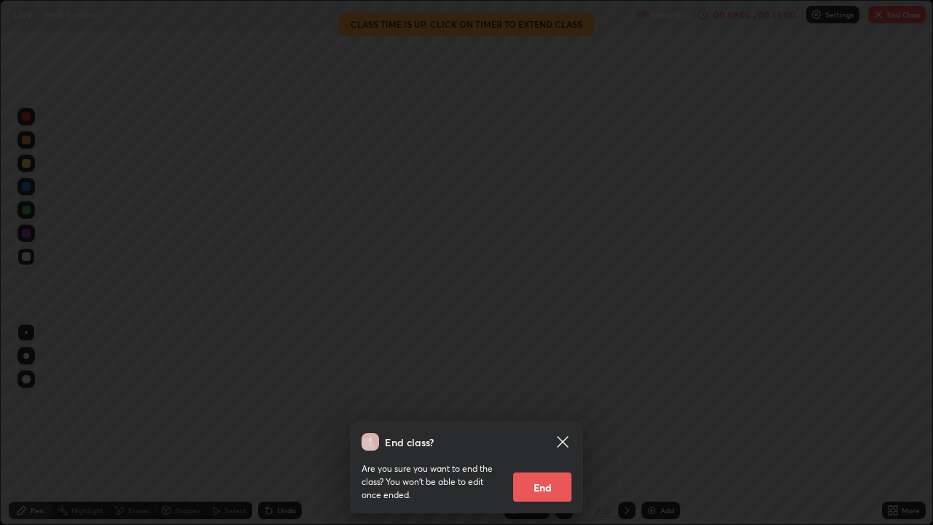
click at [554, 426] on button "End" at bounding box center [542, 486] width 58 height 29
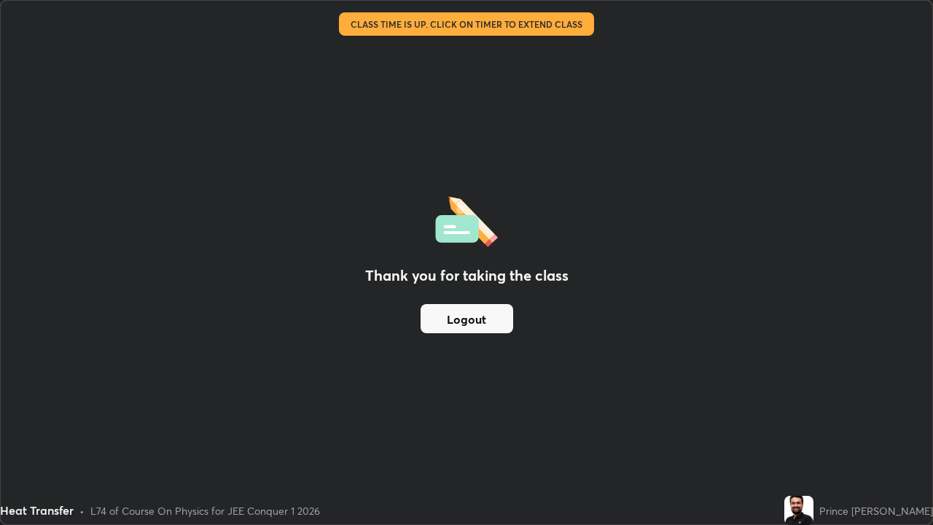
click at [475, 319] on button "Logout" at bounding box center [466, 318] width 93 height 29
